Goal: Find specific page/section: Find specific page/section

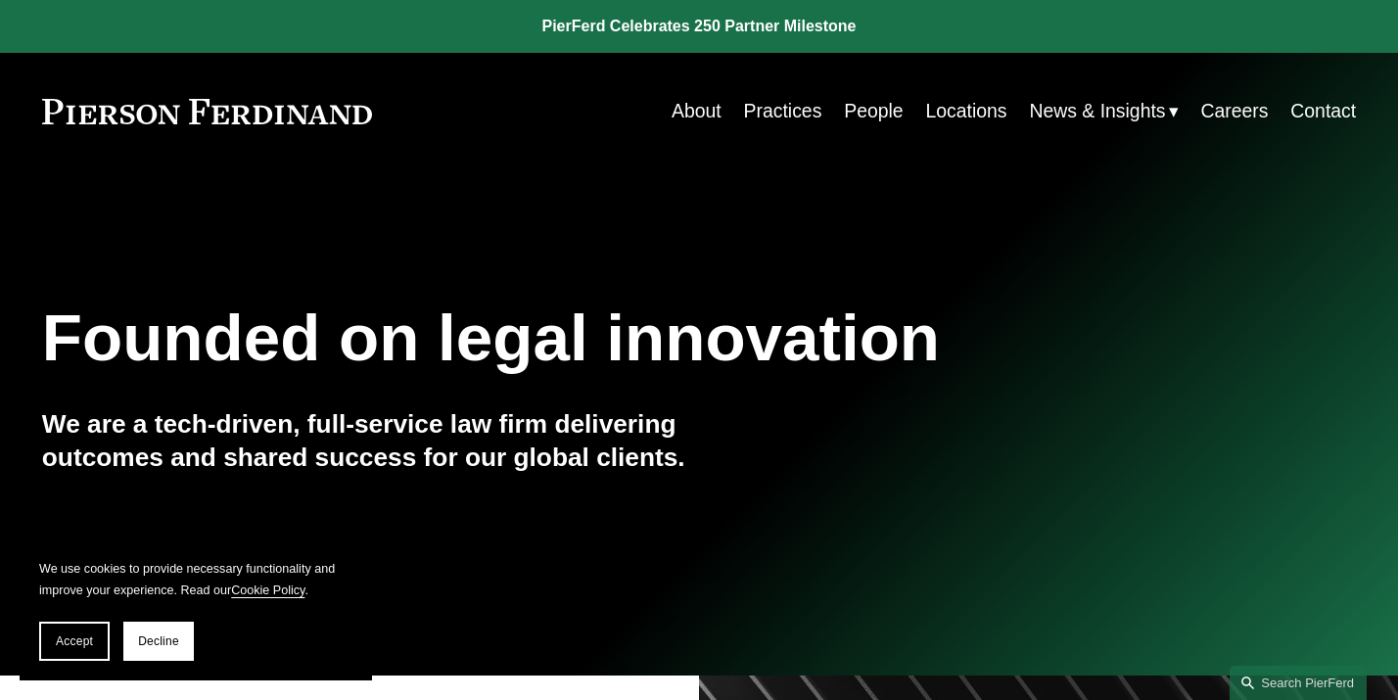
click at [765, 113] on link "Practices" at bounding box center [783, 111] width 78 height 38
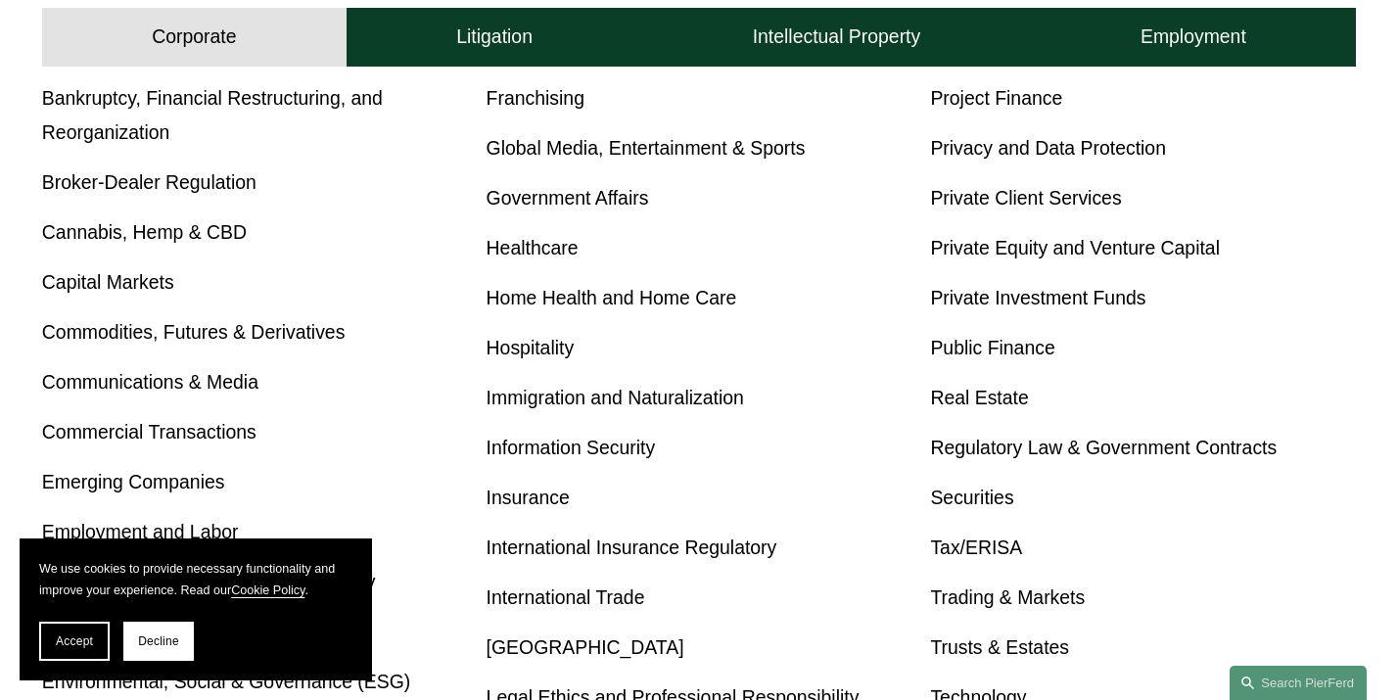
scroll to position [1387, 0]
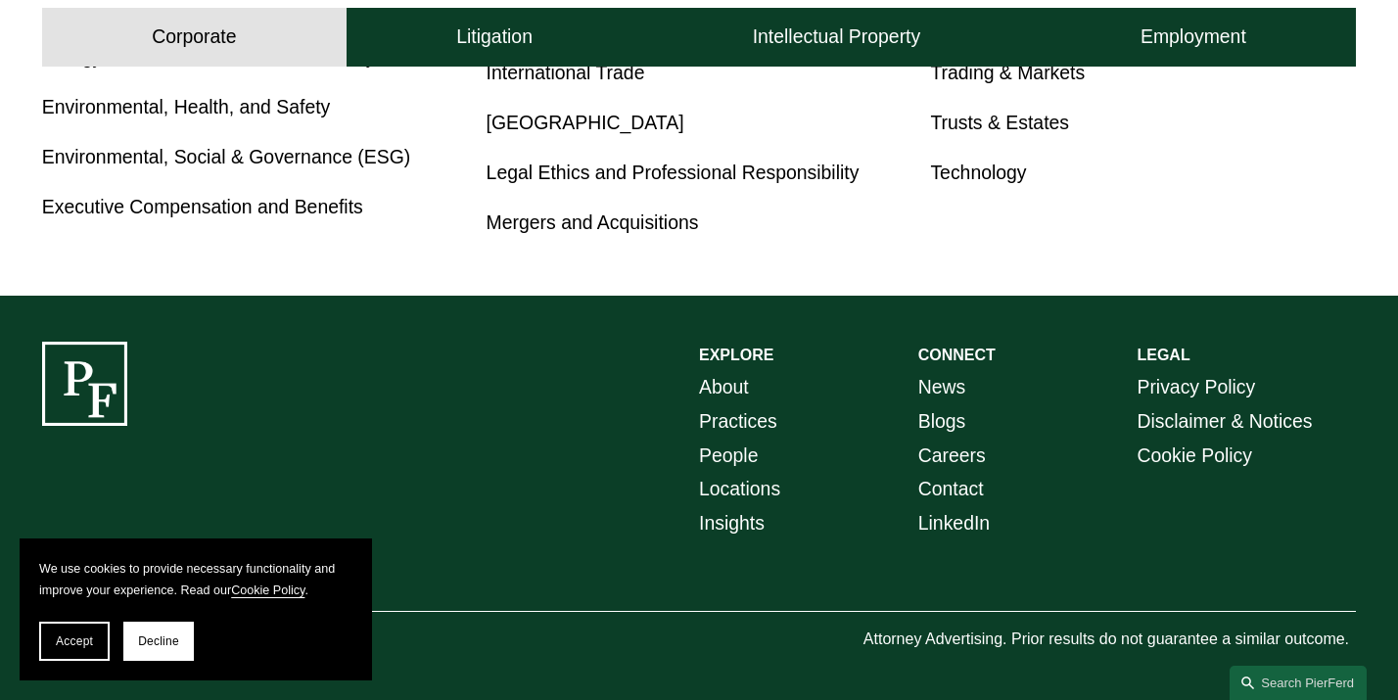
click at [939, 468] on link "Careers" at bounding box center [952, 455] width 68 height 34
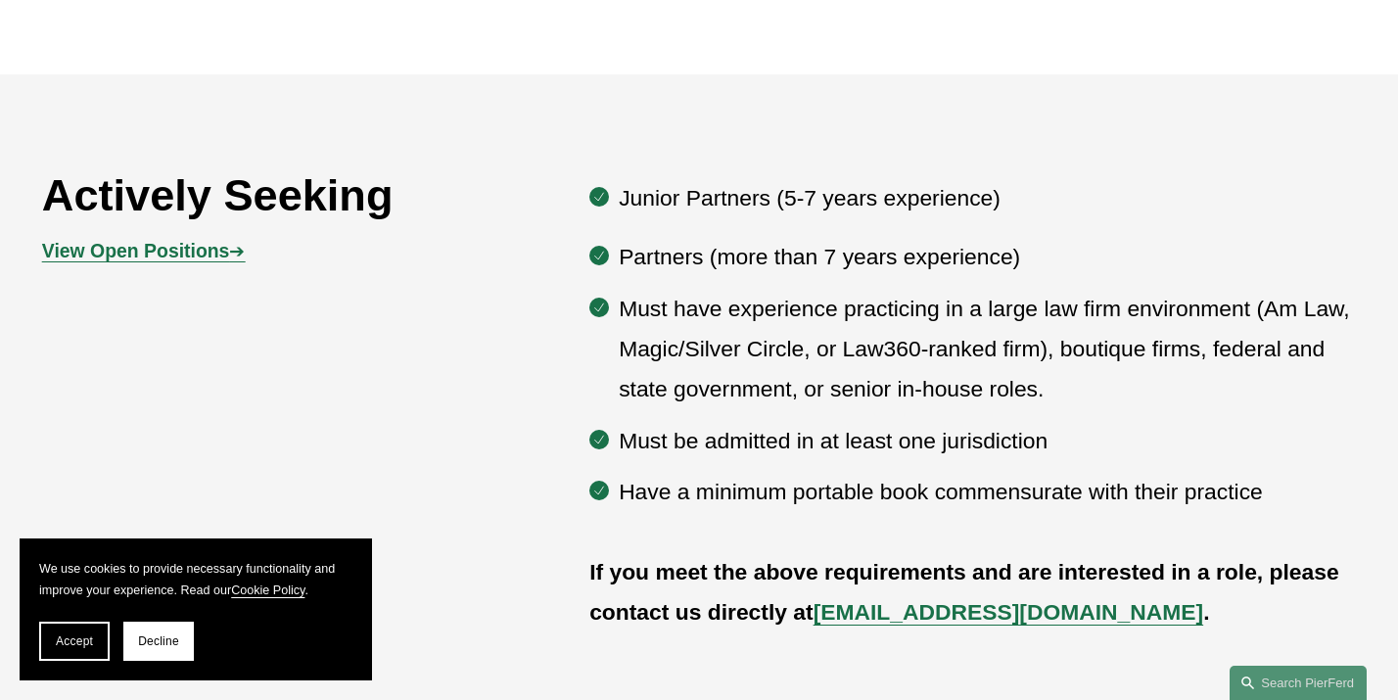
scroll to position [1016, 0]
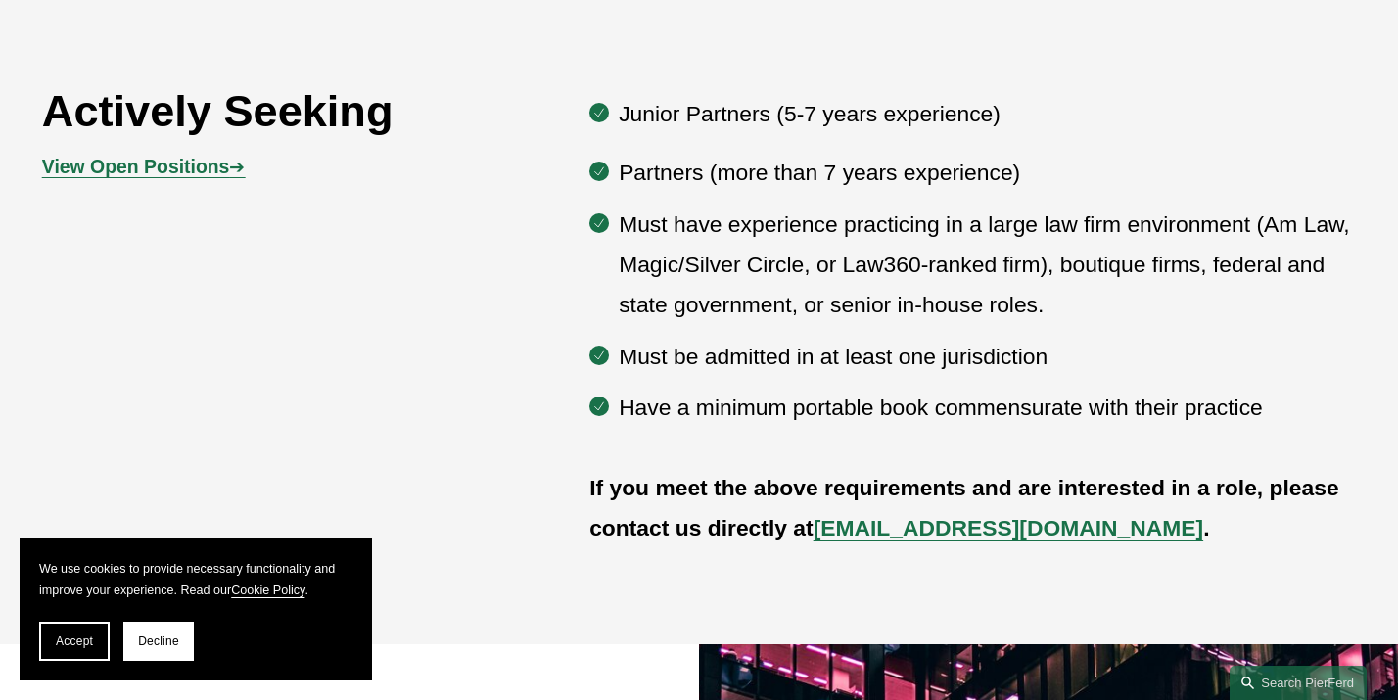
click at [150, 164] on strong "View Open Positions" at bounding box center [136, 167] width 188 height 22
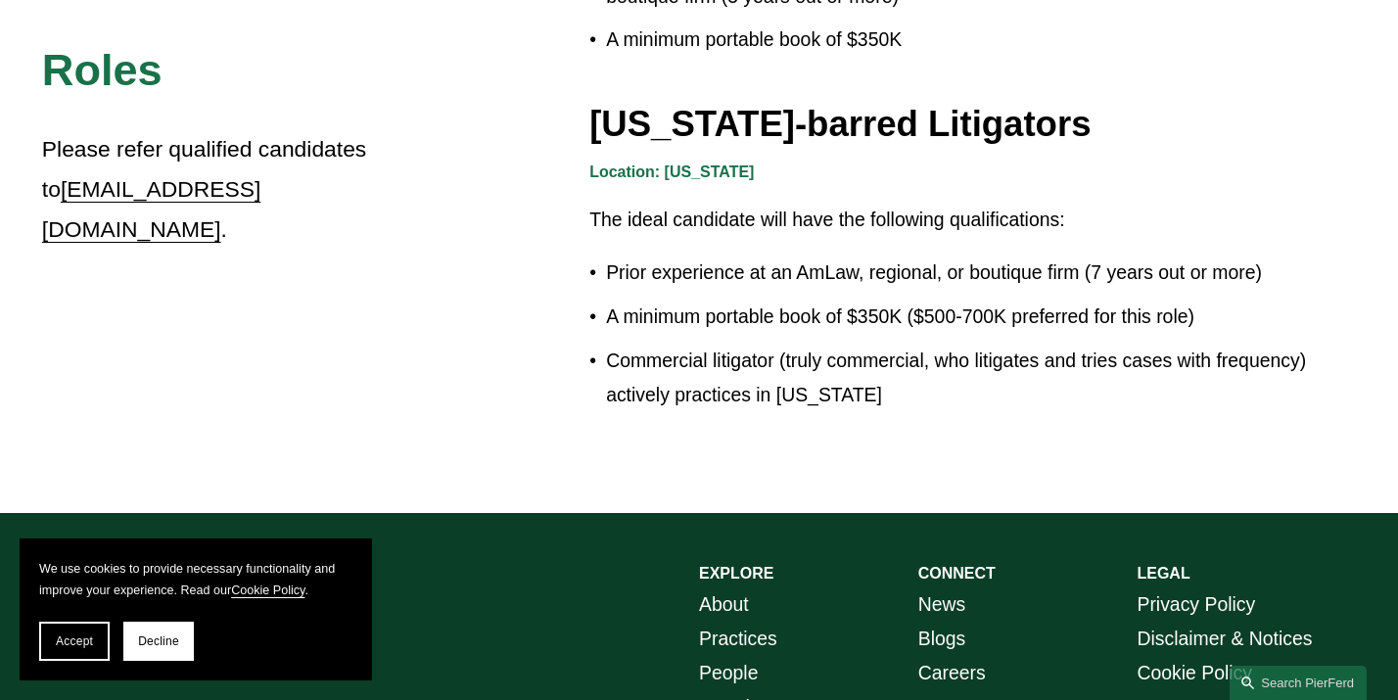
scroll to position [3549, 0]
